Goal: Task Accomplishment & Management: Manage account settings

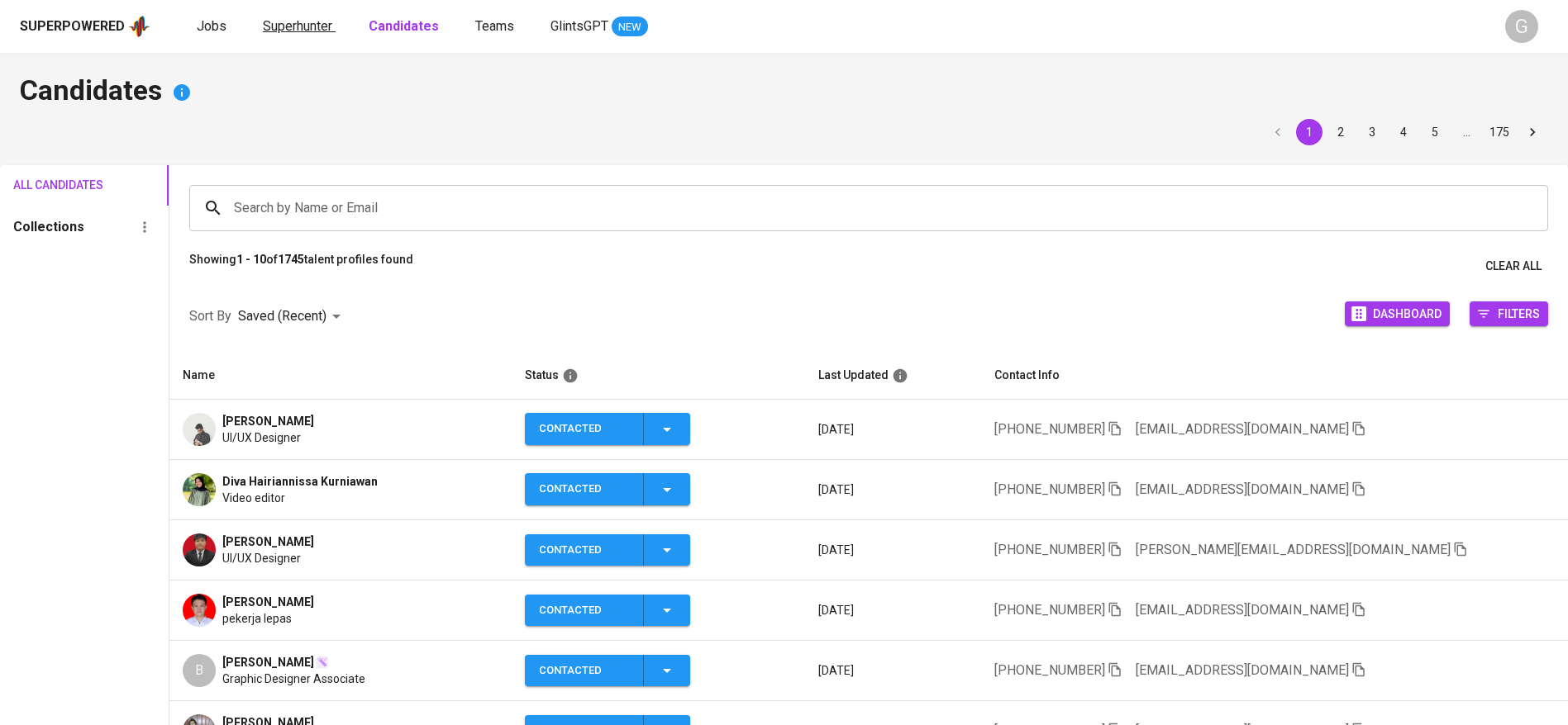
click at [302, 31] on span "Superhunter" at bounding box center [297, 26] width 70 height 16
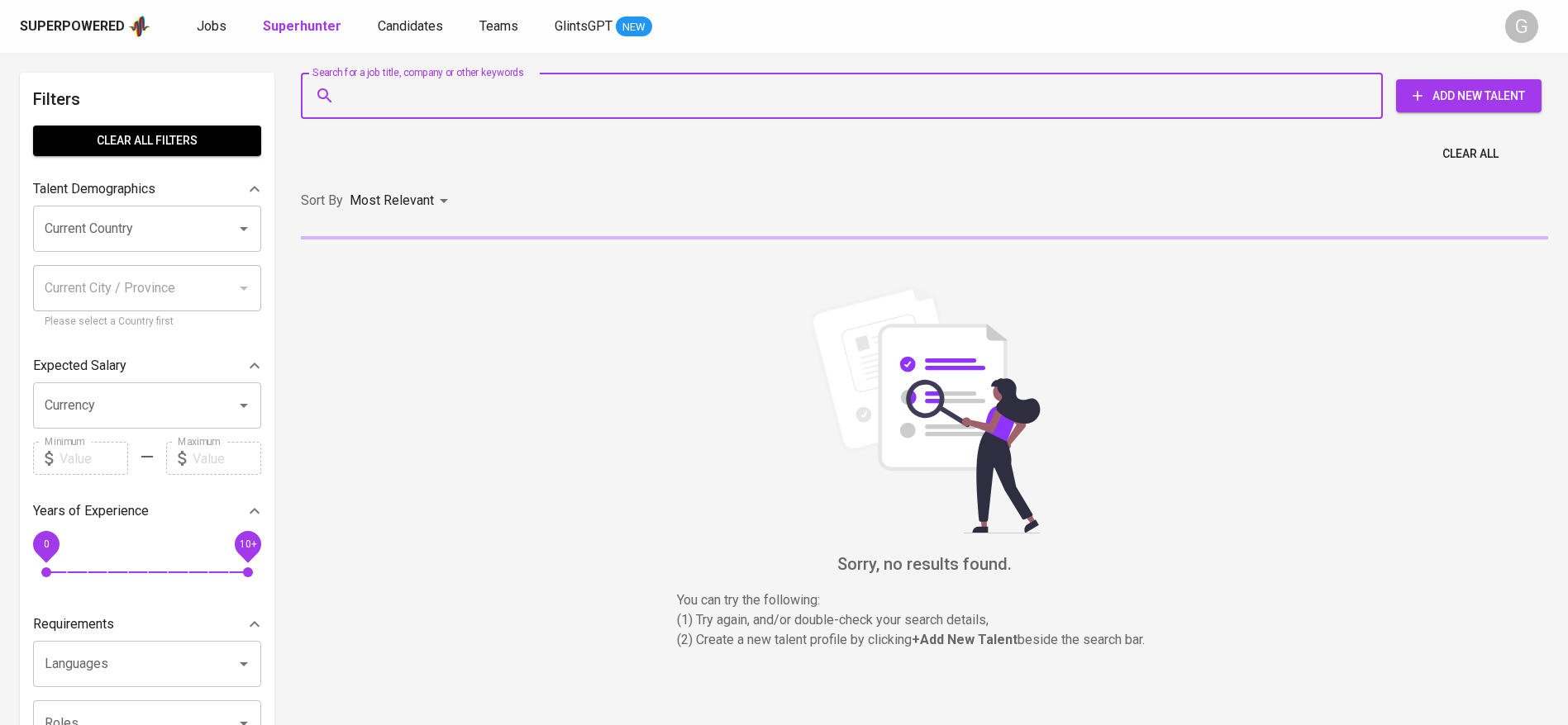
click at [408, 95] on input "Search for a job title, company or other keywords" at bounding box center [846, 95] width 1009 height 31
paste input "[EMAIL_ADDRESS][DOMAIN_NAME]"
type input "[EMAIL_ADDRESS][DOMAIN_NAME]"
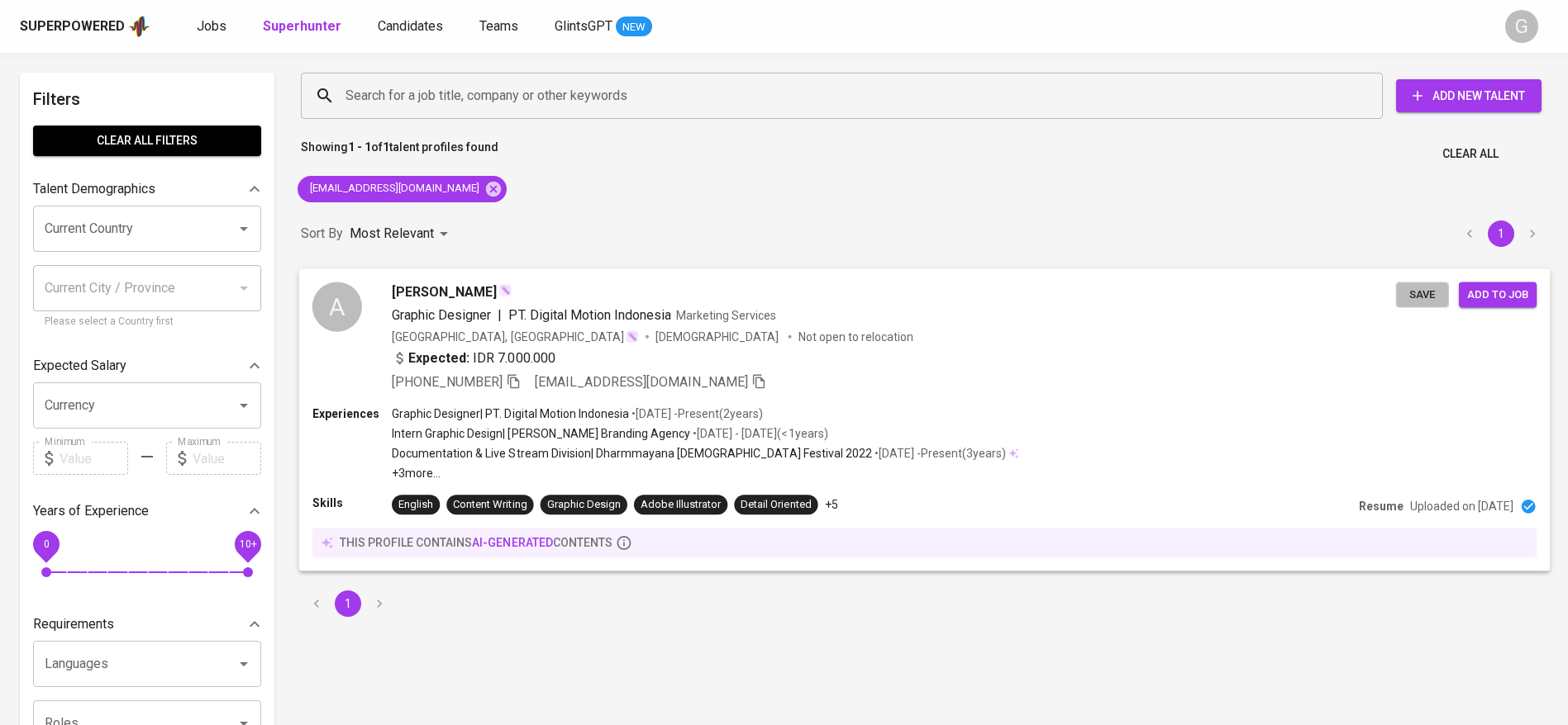
click at [1406, 296] on span "Save" at bounding box center [1422, 294] width 36 height 19
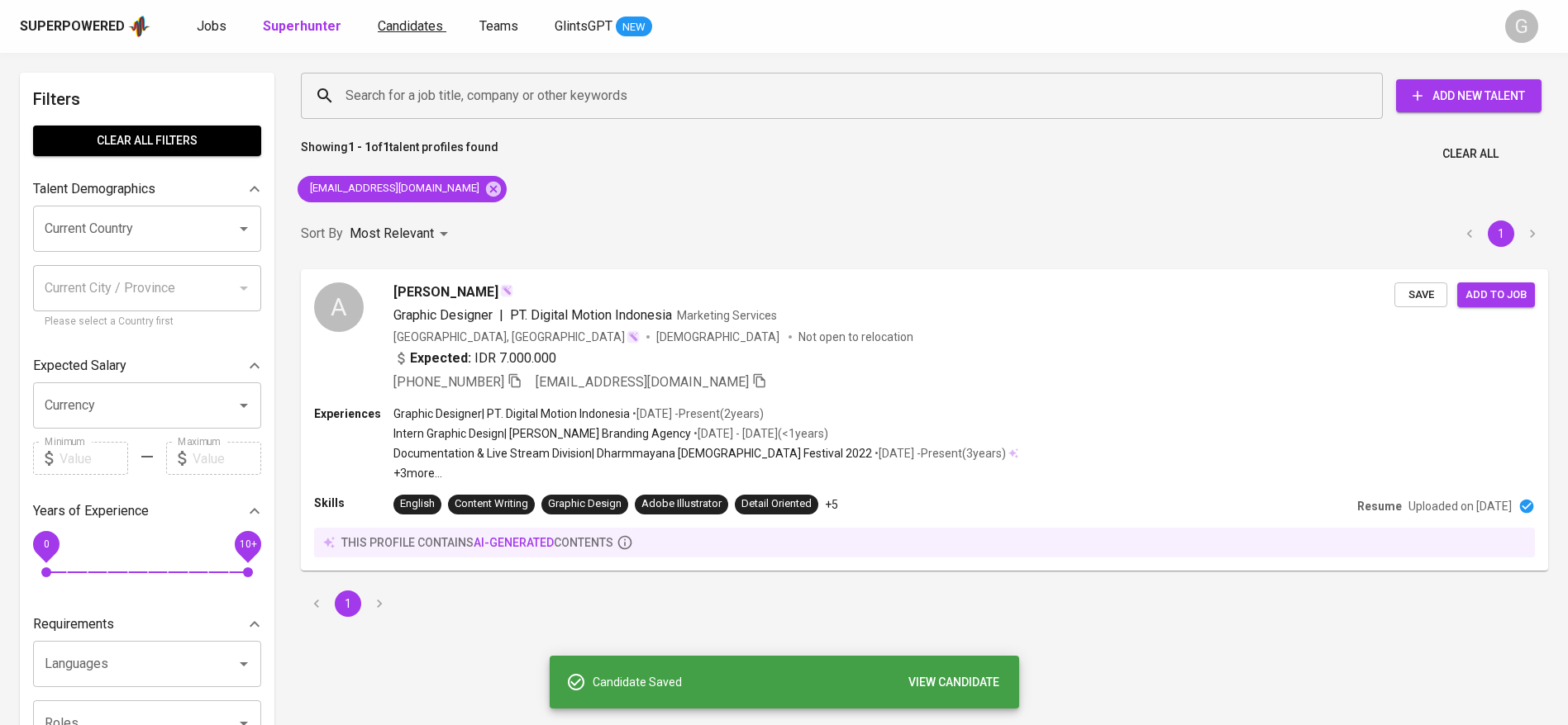
click at [402, 21] on span "Candidates" at bounding box center [410, 26] width 65 height 16
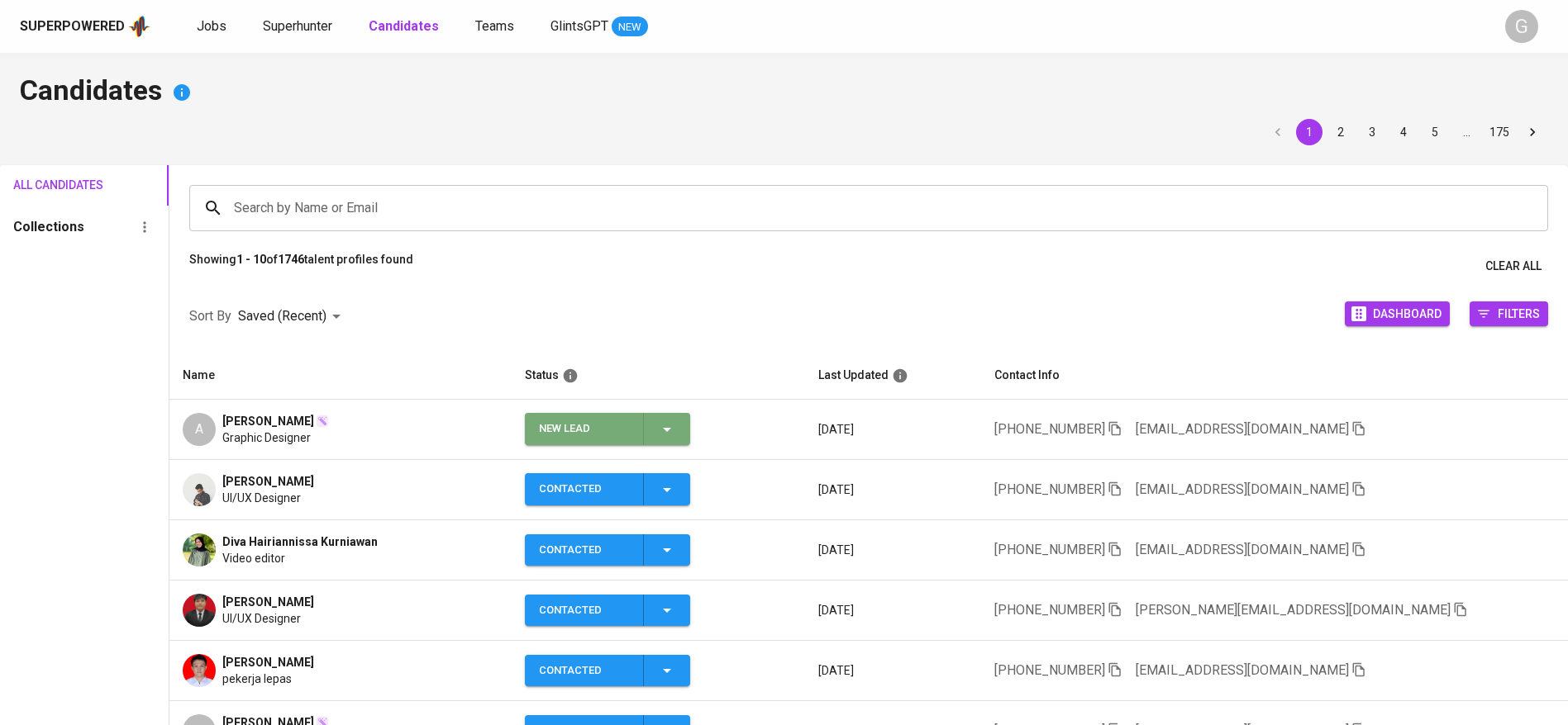
click at [670, 434] on icon "button" at bounding box center [668, 429] width 20 height 20
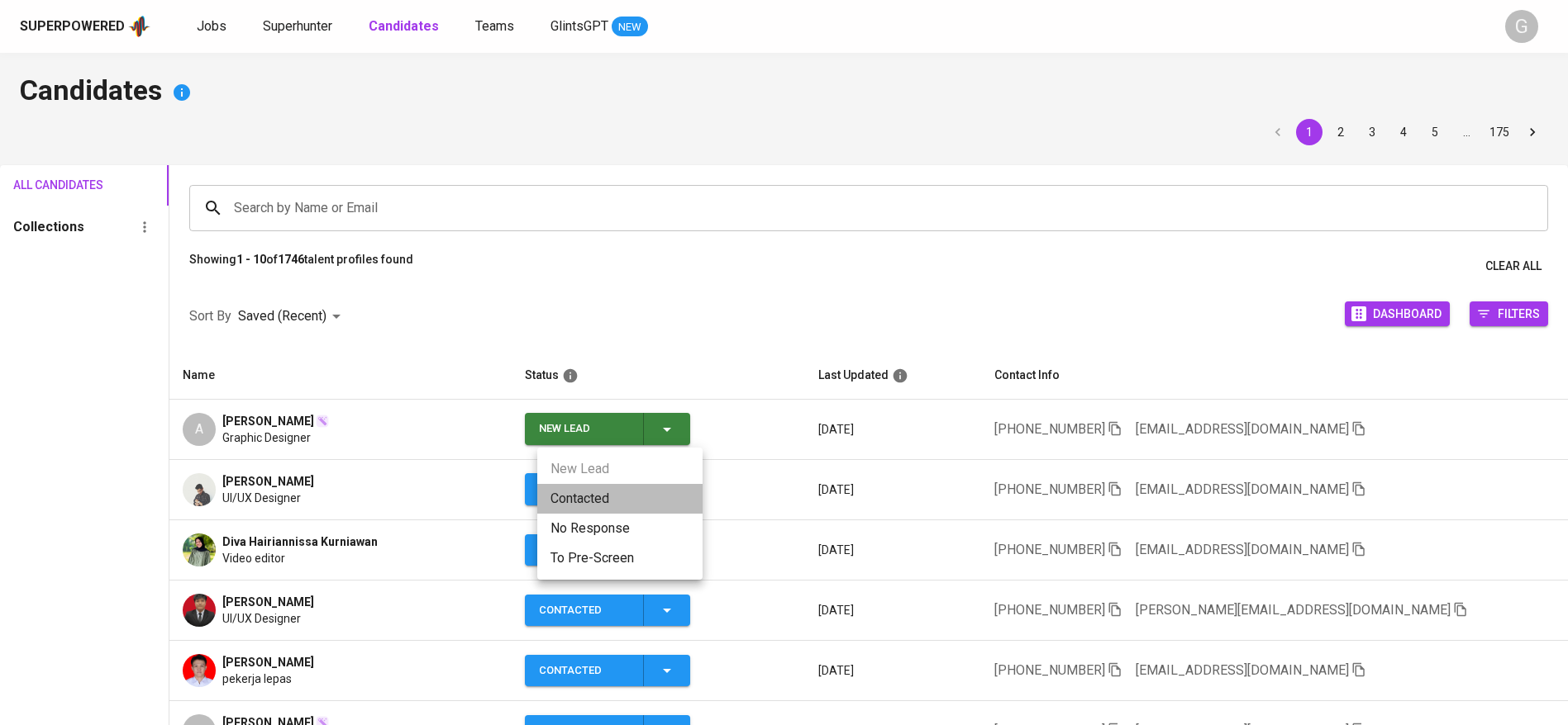
click at [632, 486] on li "Contacted" at bounding box center [619, 499] width 165 height 30
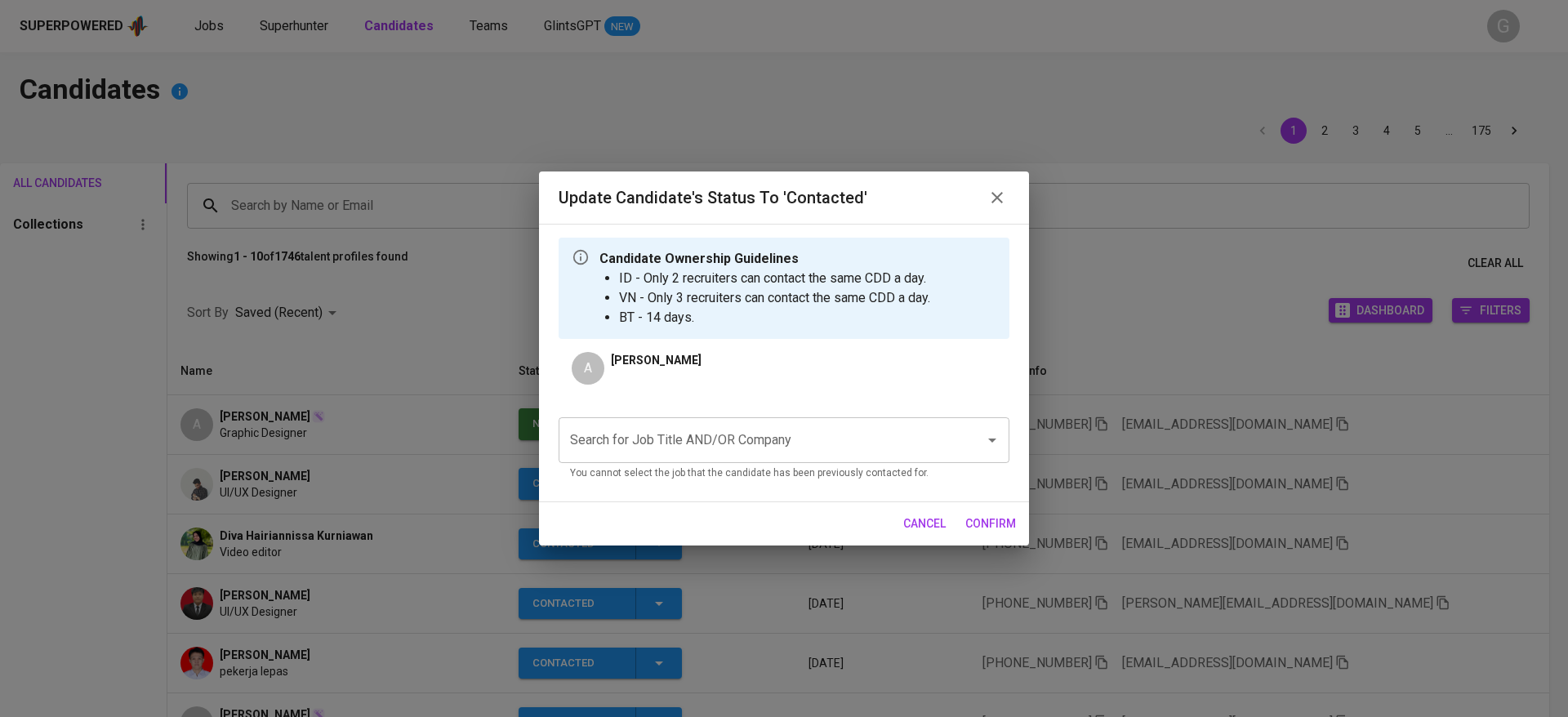
click at [795, 431] on input "Search for Job Title AND/OR Company" at bounding box center [761, 440] width 391 height 31
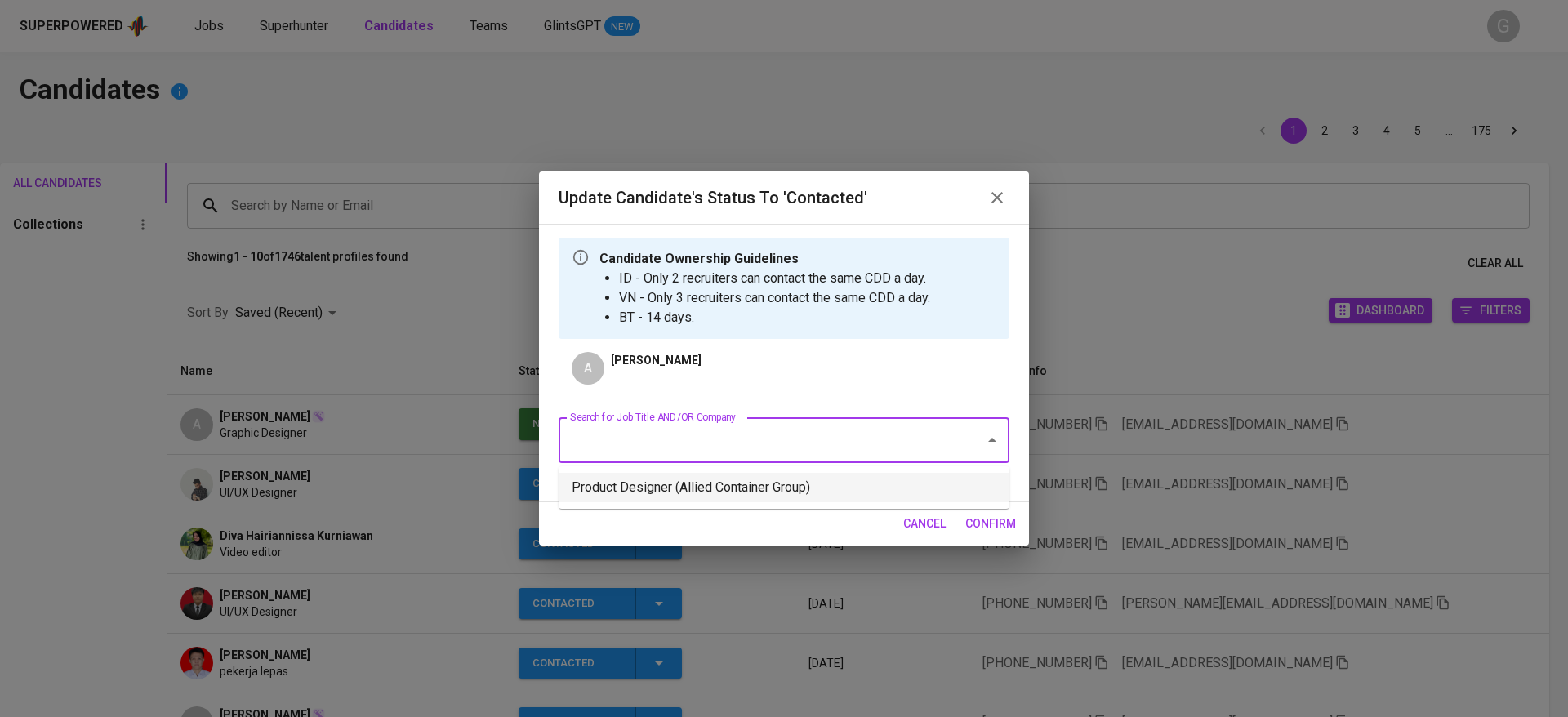
click at [802, 487] on li "Product Designer (Allied Container Group)" at bounding box center [784, 488] width 451 height 30
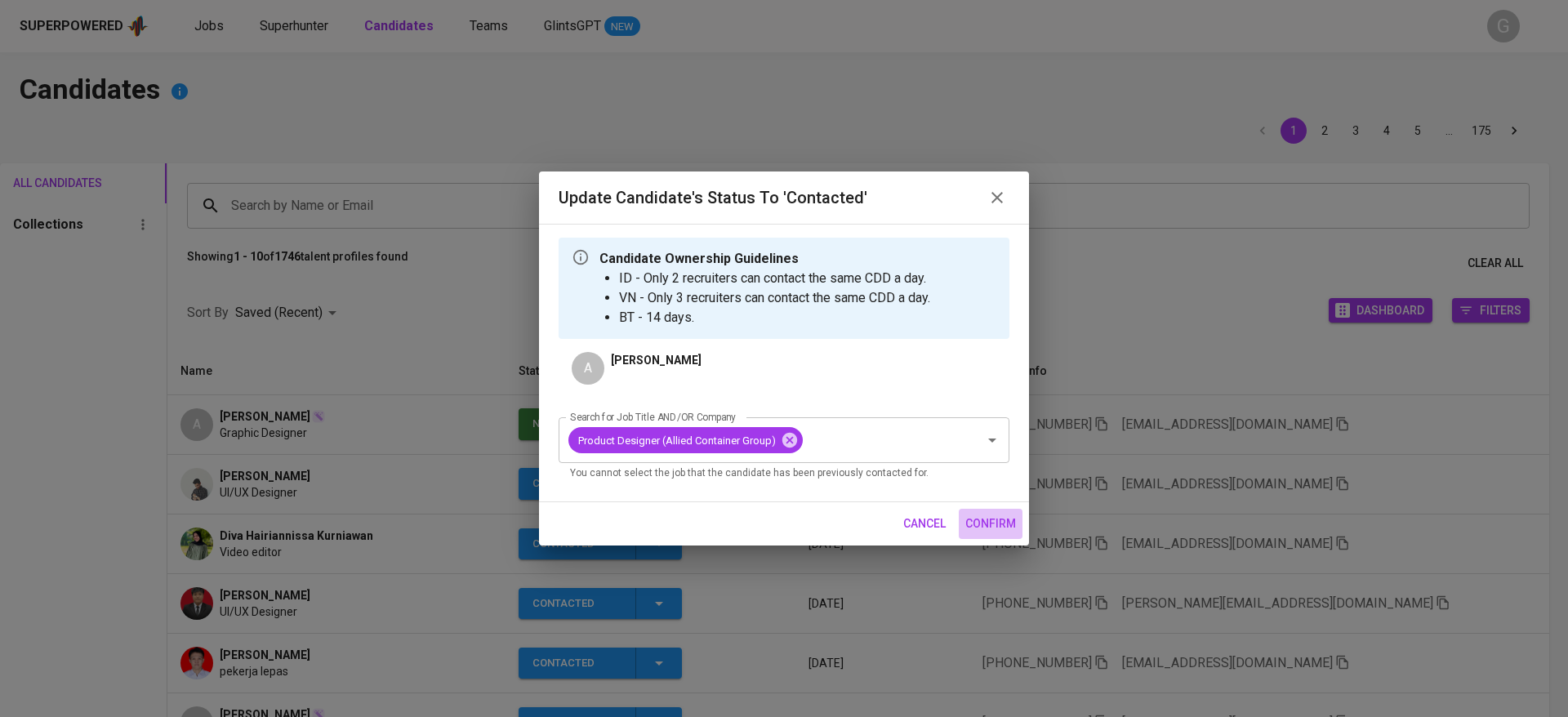
click at [988, 522] on span "confirm" at bounding box center [990, 524] width 50 height 21
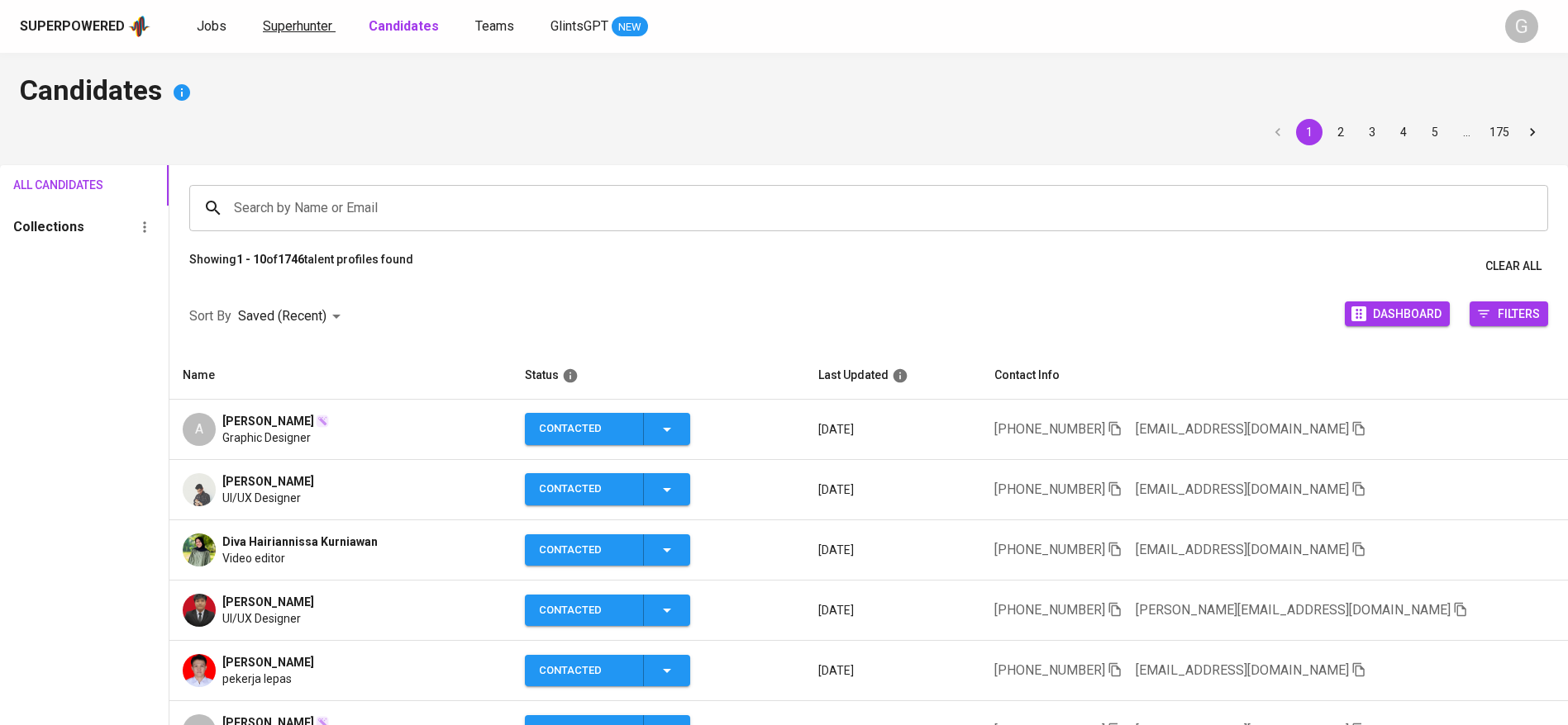
click at [291, 34] on link "Superhunter" at bounding box center [299, 27] width 73 height 21
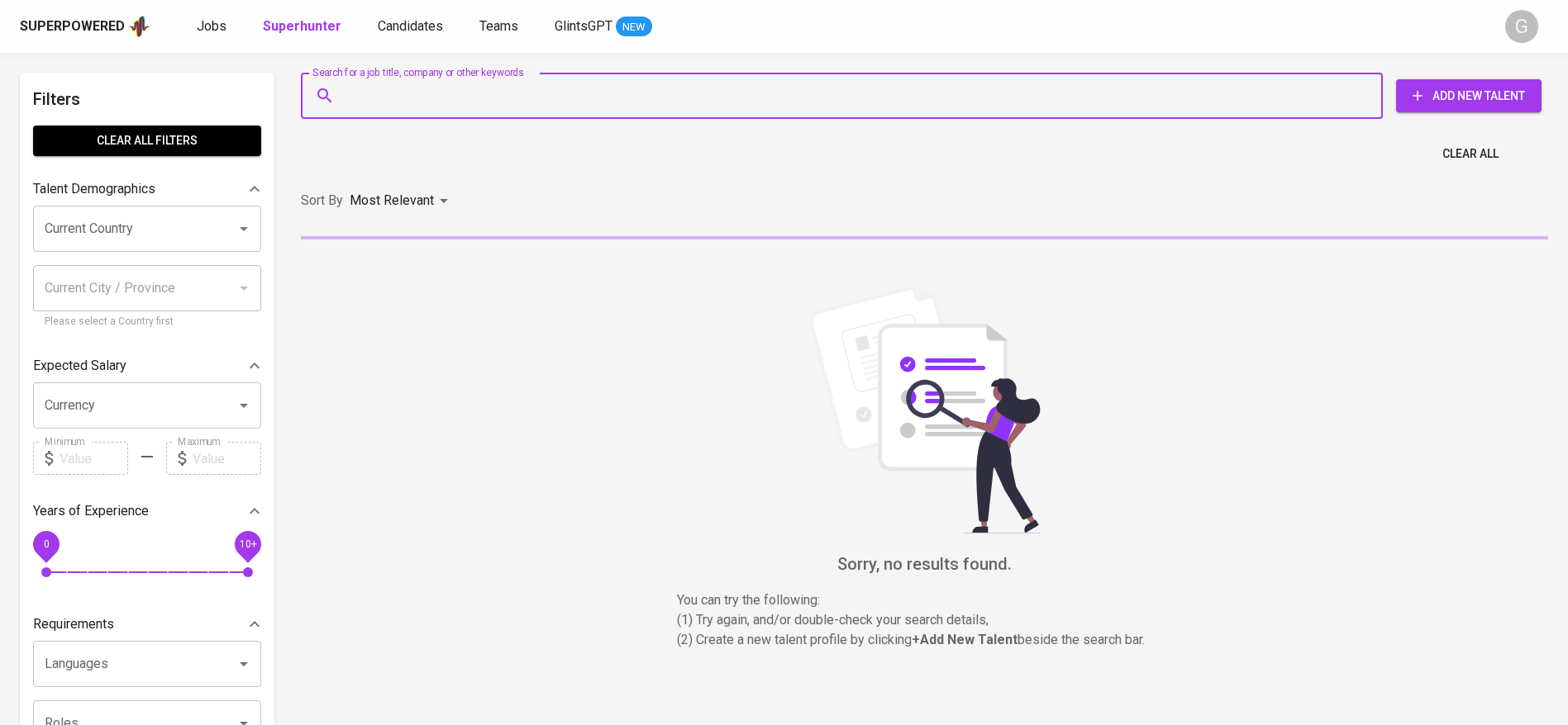
click at [427, 91] on input "Search for a job title, company or other keywords" at bounding box center [846, 95] width 1009 height 31
paste input "[EMAIL_ADDRESS][DOMAIN_NAME]"
type input "[EMAIL_ADDRESS][DOMAIN_NAME]"
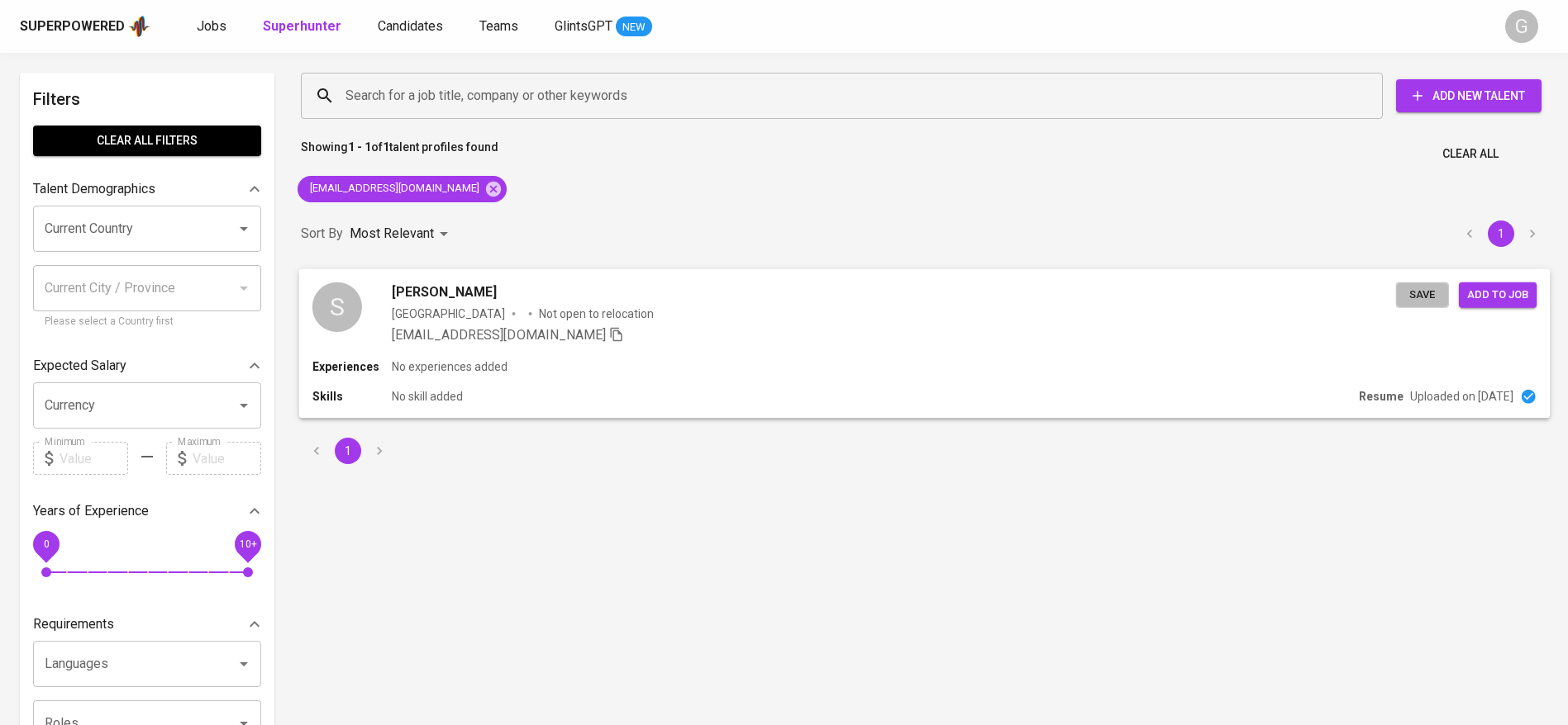
click at [1431, 293] on span "Save" at bounding box center [1422, 294] width 36 height 19
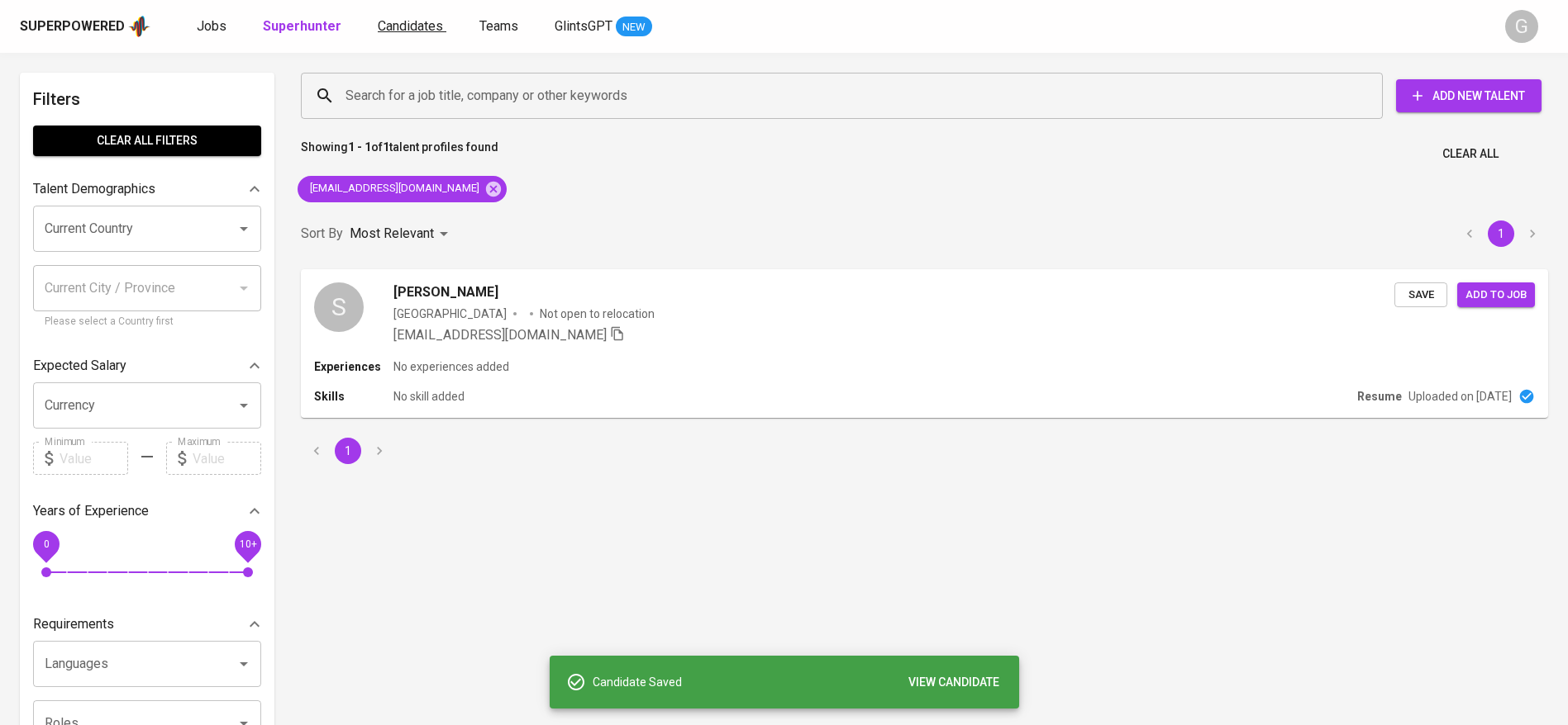
click at [406, 31] on span "Candidates" at bounding box center [410, 26] width 65 height 16
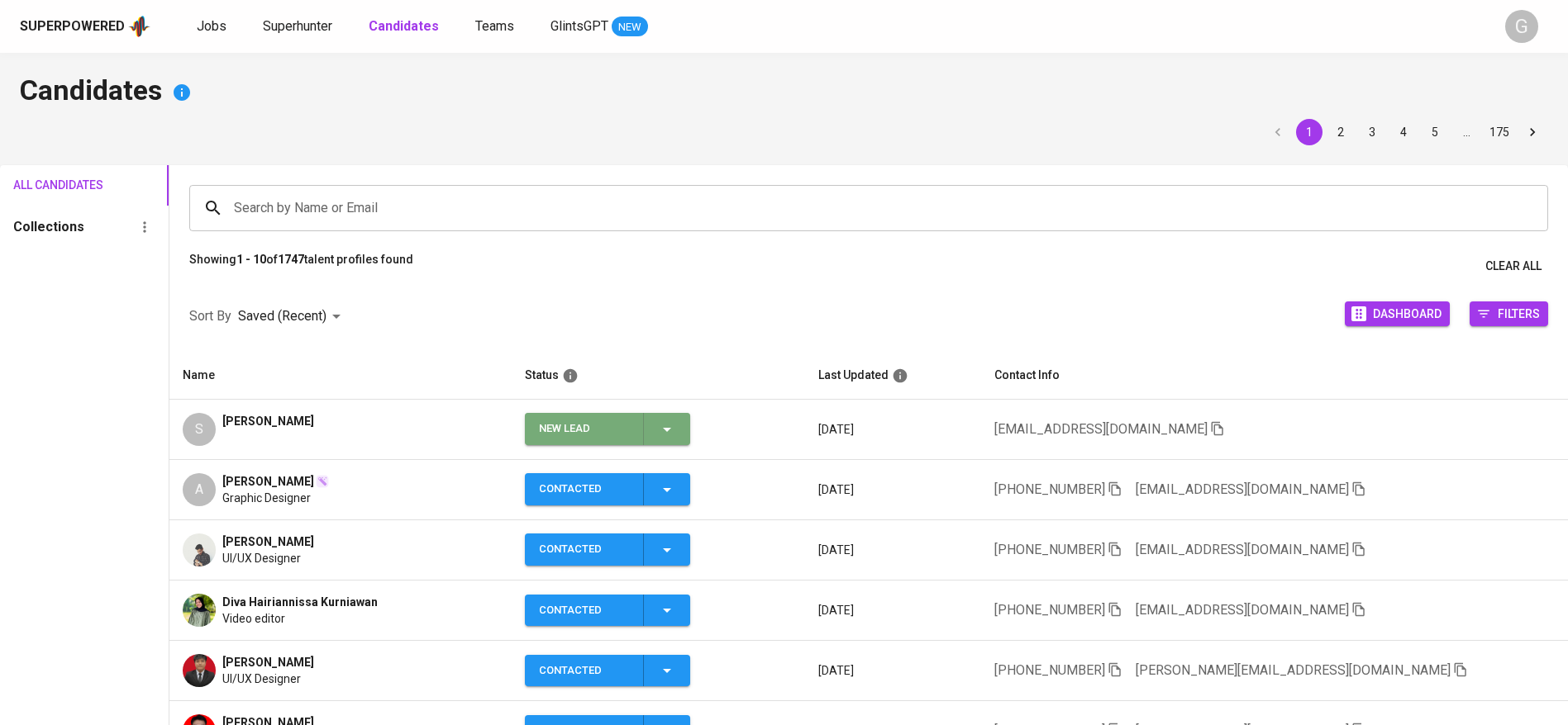
click at [677, 443] on div "New Lead" at bounding box center [607, 429] width 138 height 32
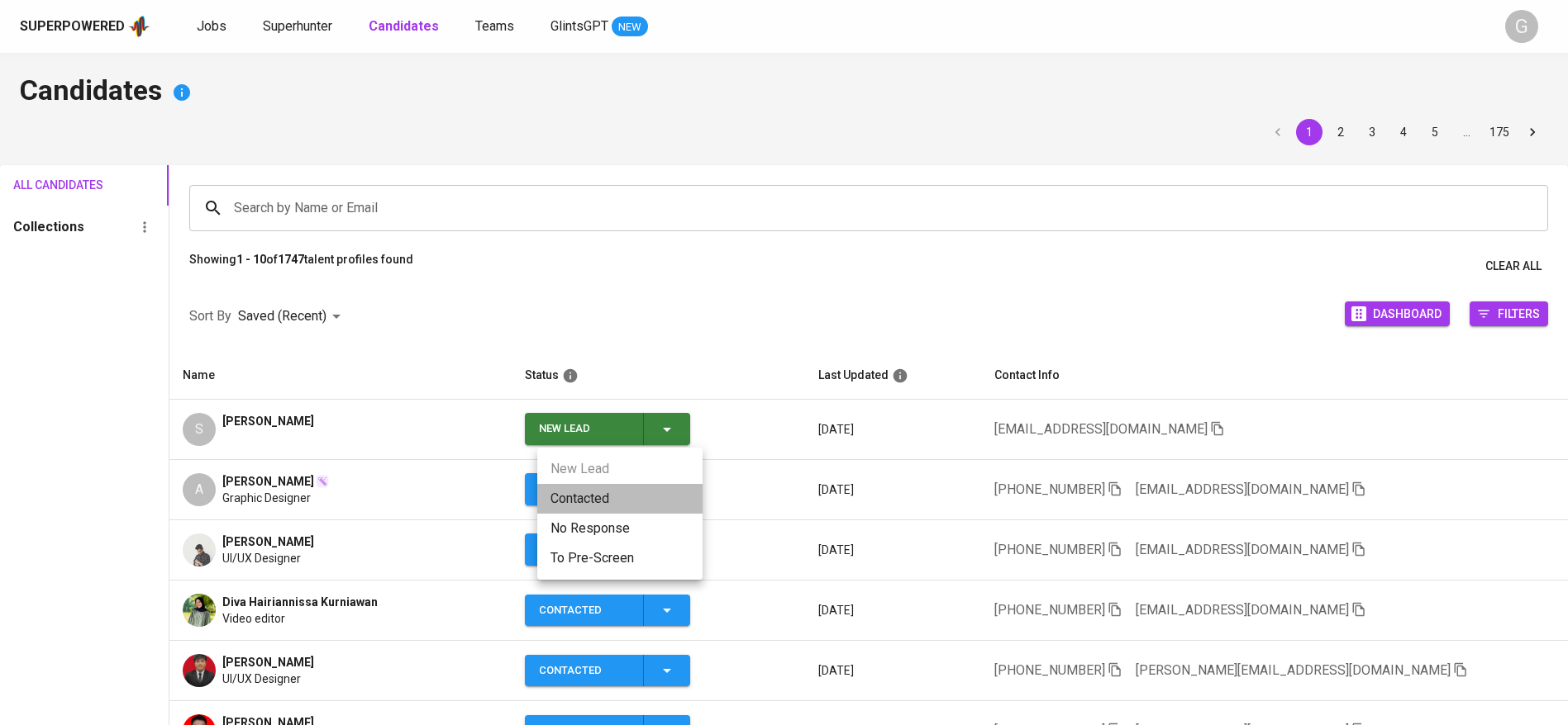
click at [625, 496] on li "Contacted" at bounding box center [619, 499] width 165 height 30
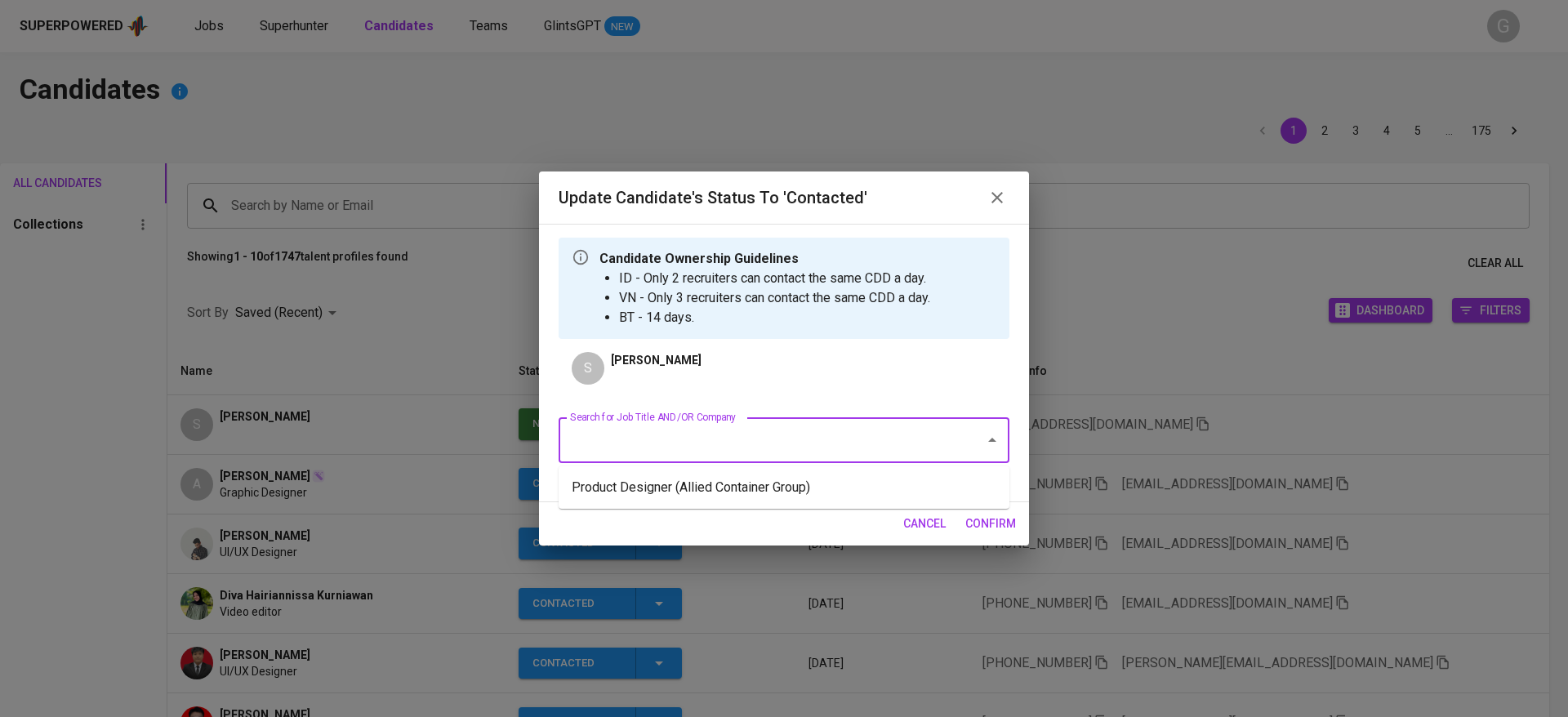
click at [736, 446] on input "Search for Job Title AND/OR Company" at bounding box center [761, 440] width 391 height 31
type input "geezerbuild"
click at [736, 512] on li "Public Relations Manager (GEEZERBUILD PRIVATE LIMITED)" at bounding box center [784, 517] width 451 height 30
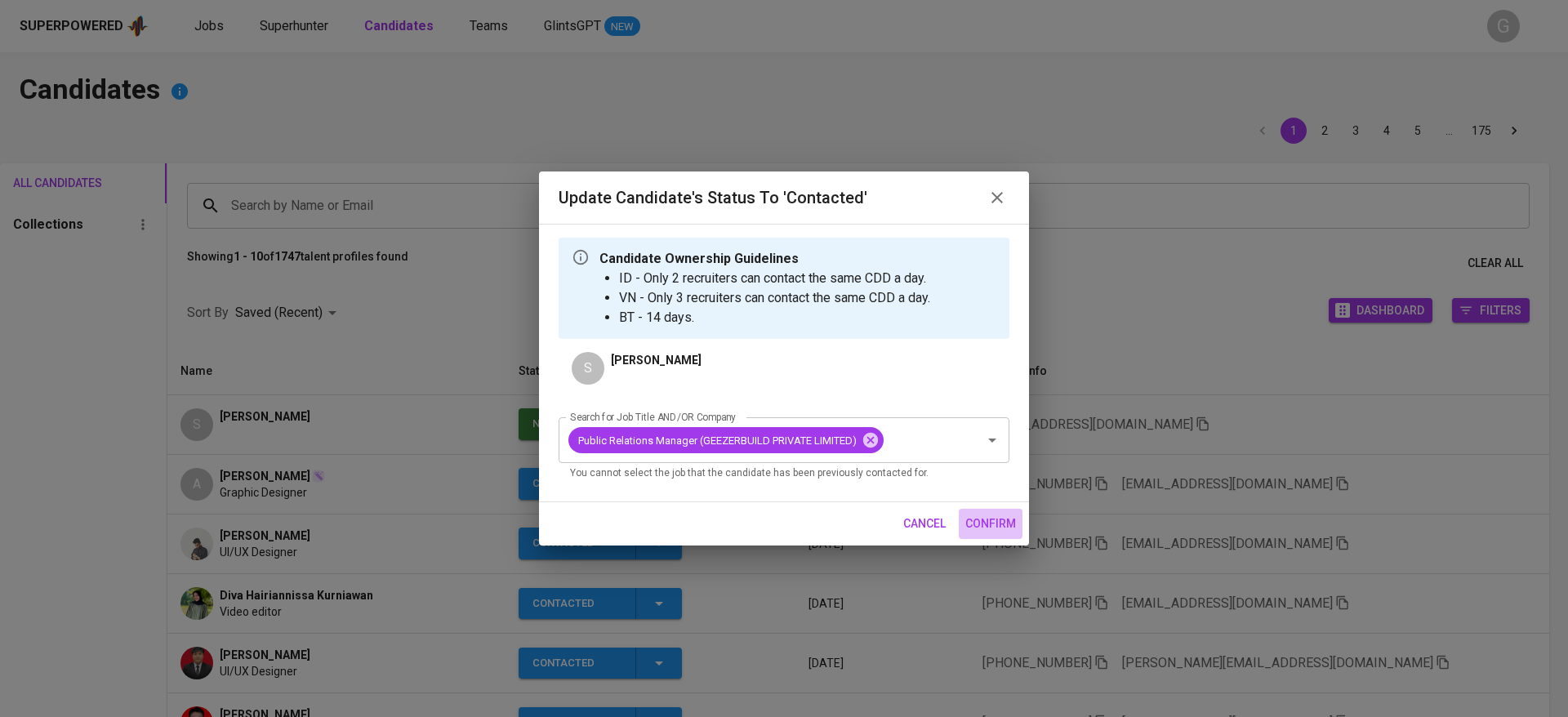
click at [972, 520] on span "confirm" at bounding box center [990, 524] width 50 height 21
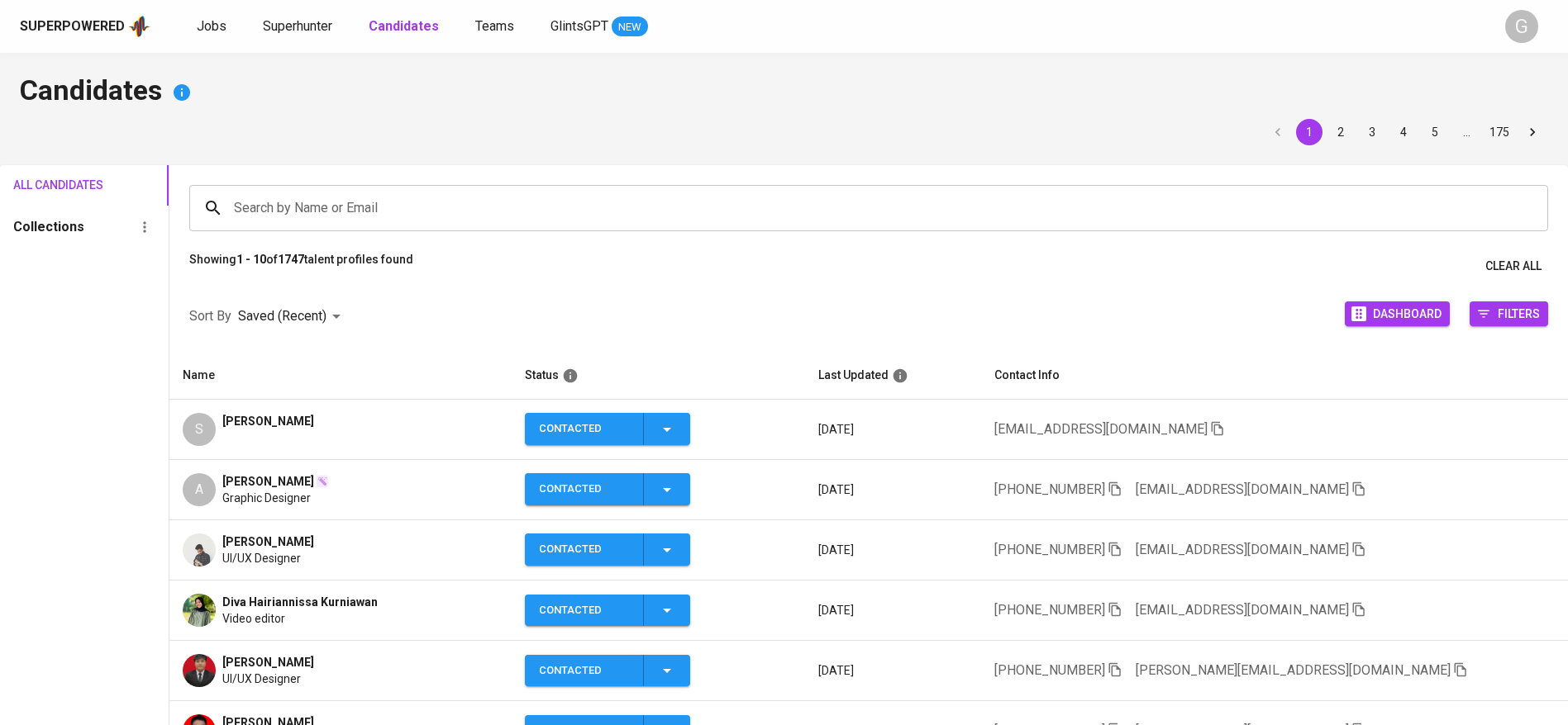
click at [1210, 421] on icon "button" at bounding box center [1218, 429] width 15 height 15
click at [80, 487] on div "All Candidates Collections" at bounding box center [84, 584] width 168 height 838
